Goal: Book appointment/travel/reservation

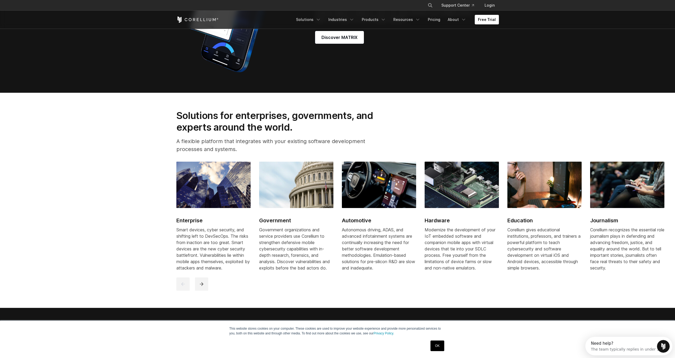
scroll to position [524, 0]
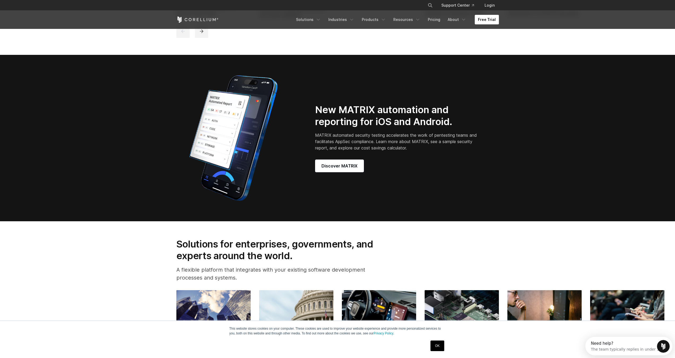
click at [491, 23] on link "Free Trial" at bounding box center [487, 20] width 24 height 10
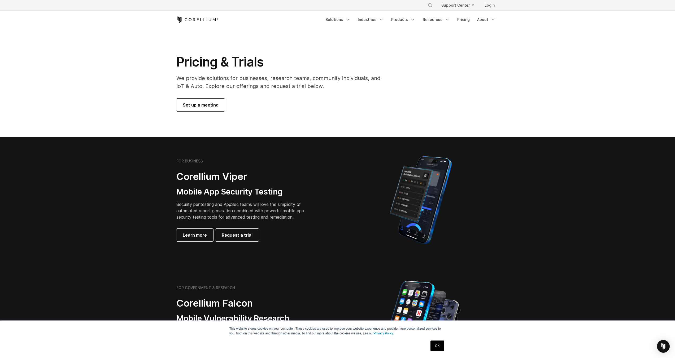
click at [204, 108] on span "Set up a meeting" at bounding box center [201, 105] width 36 height 6
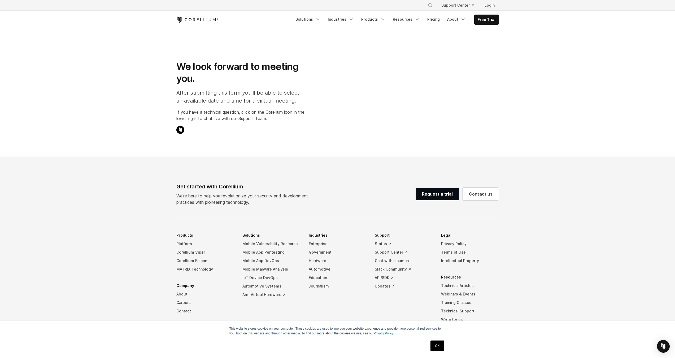
select select "**"
